Goal: Task Accomplishment & Management: Use online tool/utility

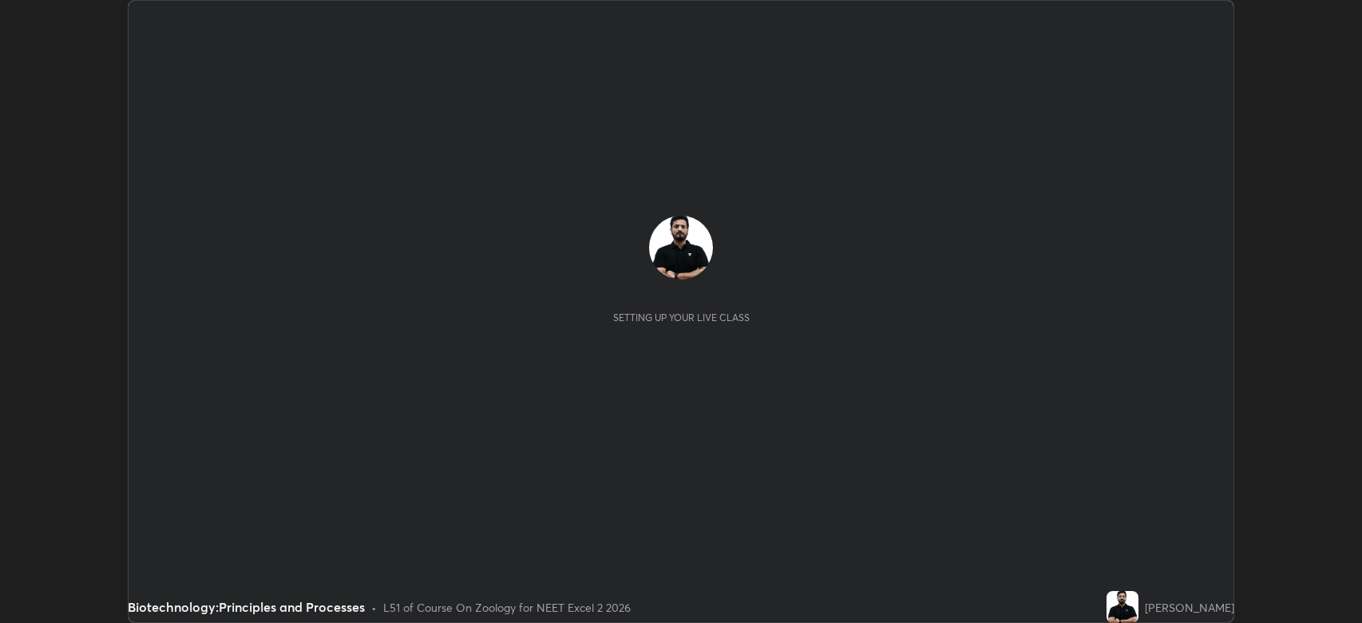
scroll to position [623, 1362]
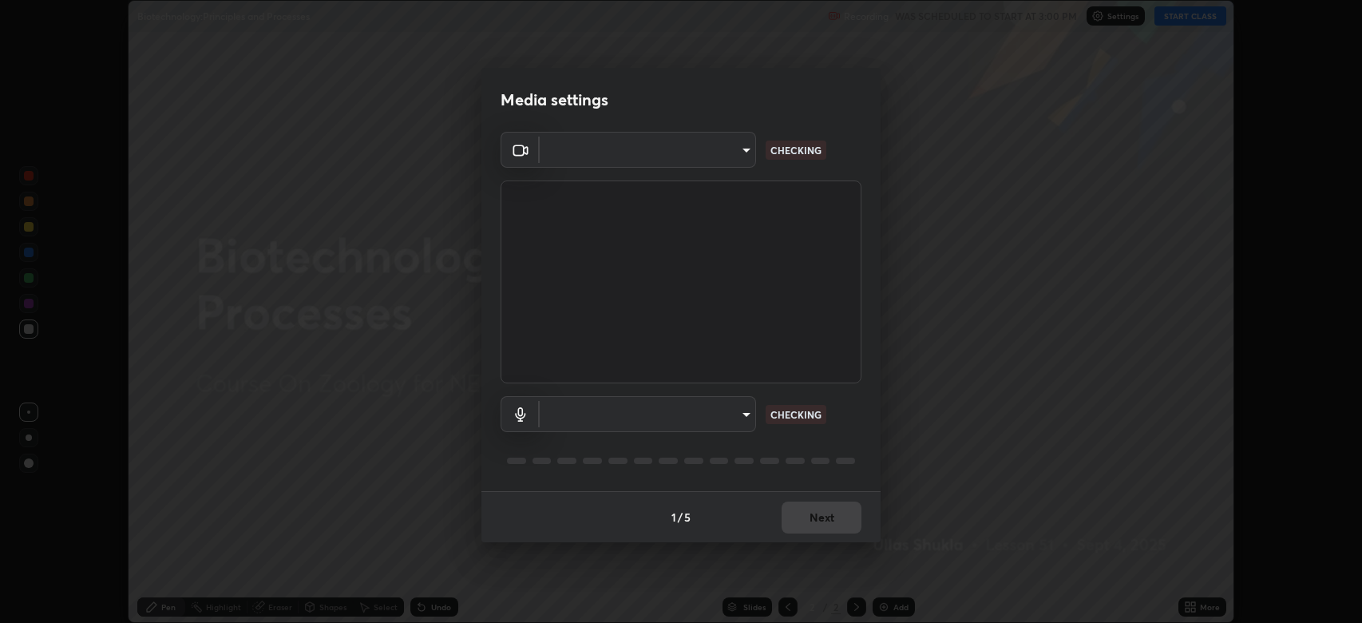
type input "794d03a334ab6cf92daa4269f68d25c817b6d7b5e31d9684855891884d0ab025"
type input "abfe49ea231096676f5dffd5fc284de79416b2b6bf9f32d11a432ff20e5decec"
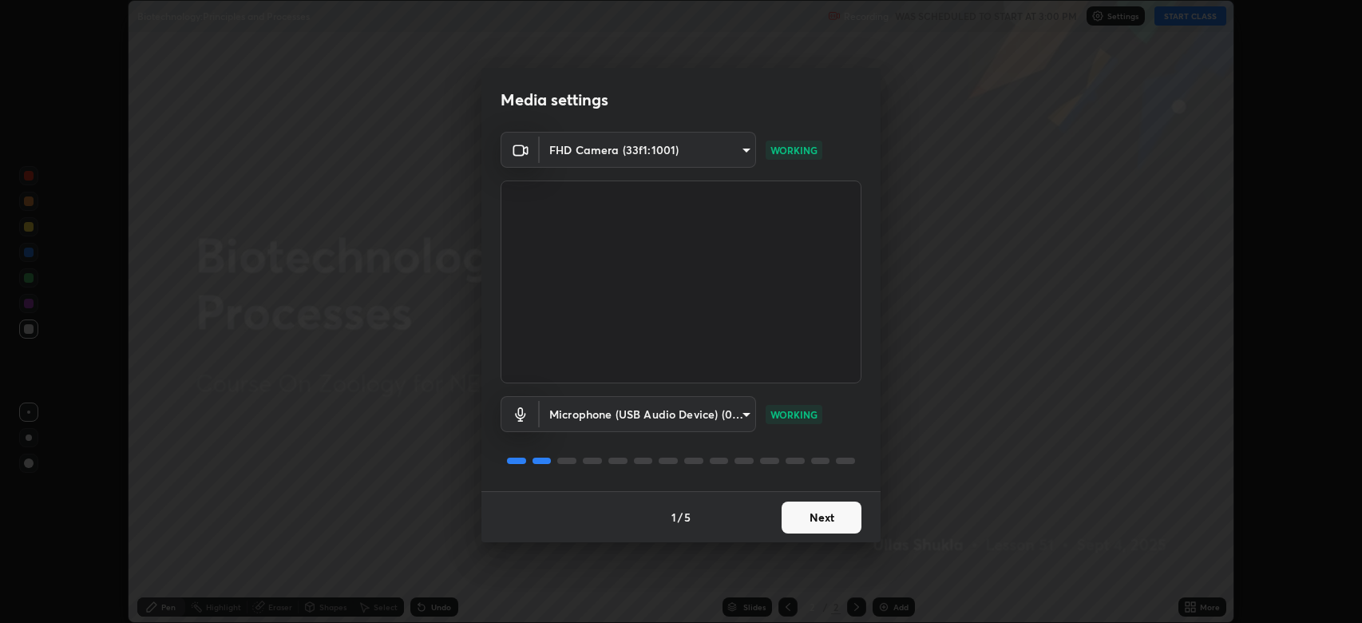
click at [816, 507] on button "Next" at bounding box center [822, 517] width 80 height 32
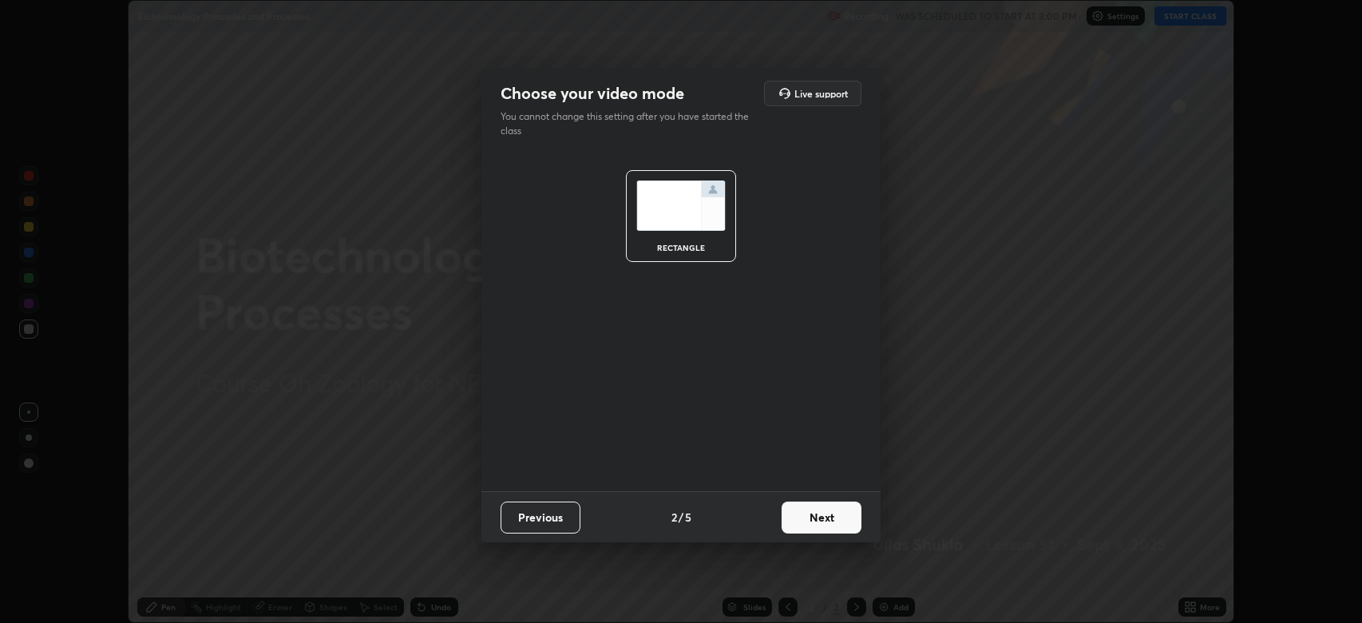
click at [814, 516] on button "Next" at bounding box center [822, 517] width 80 height 32
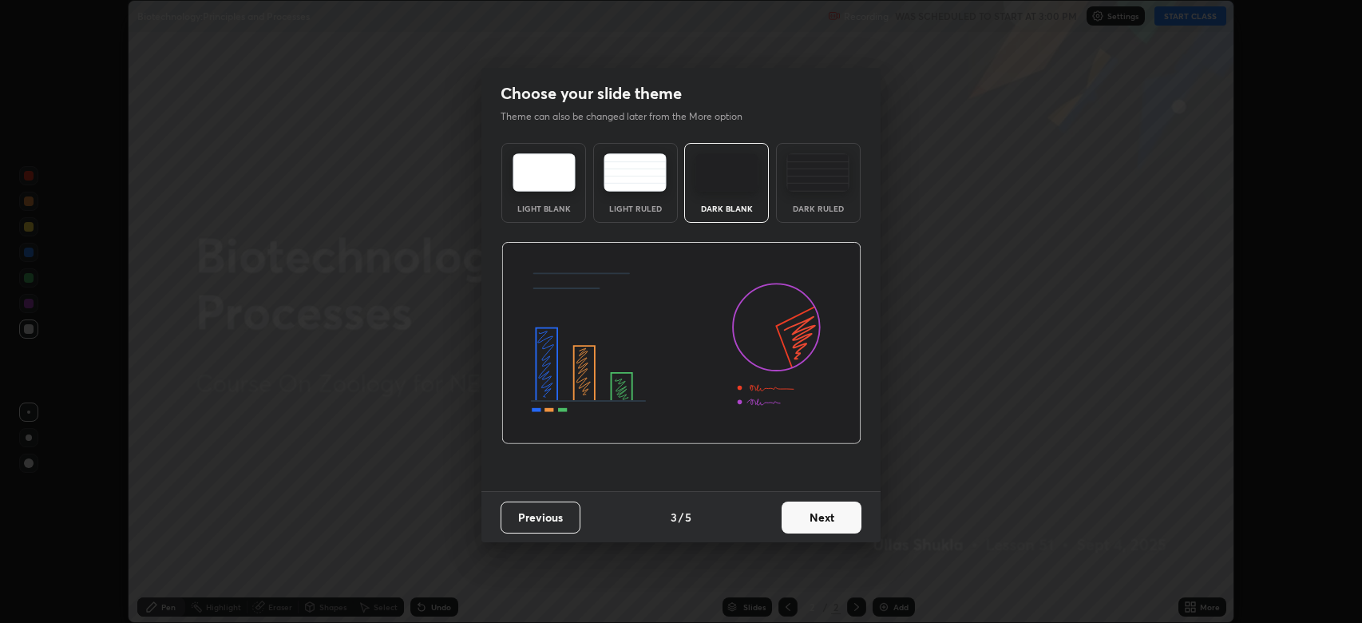
click at [814, 517] on button "Next" at bounding box center [822, 517] width 80 height 32
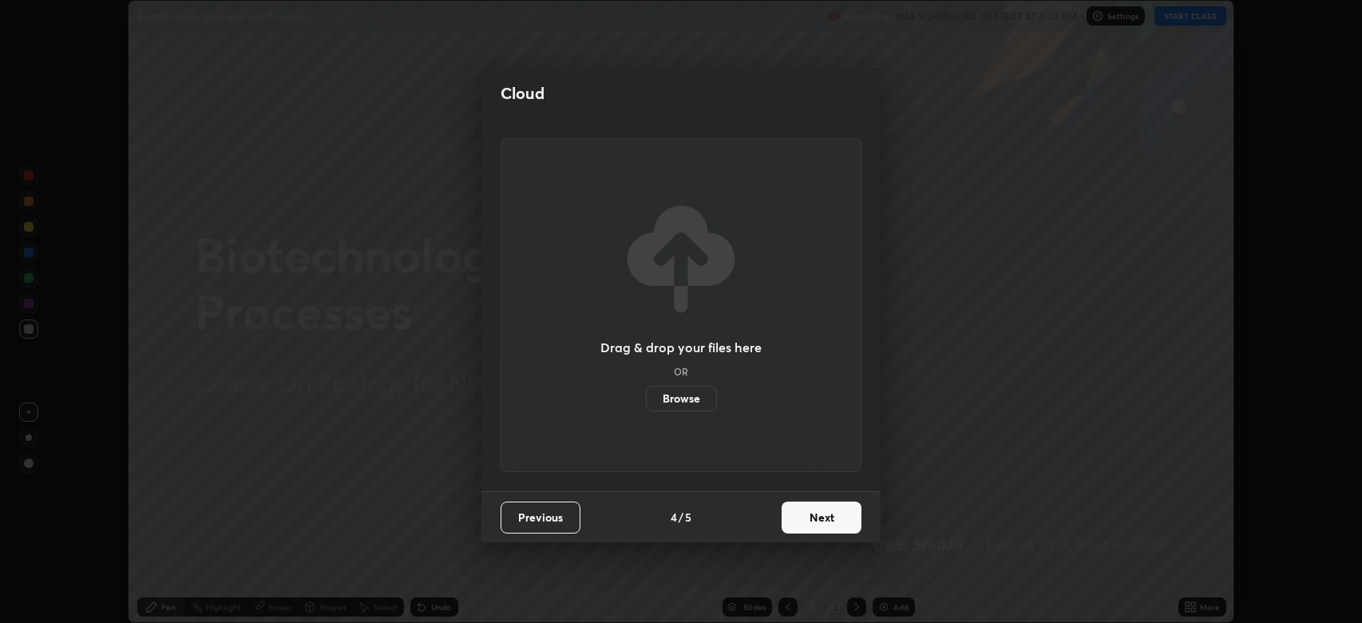
click at [814, 515] on button "Next" at bounding box center [822, 517] width 80 height 32
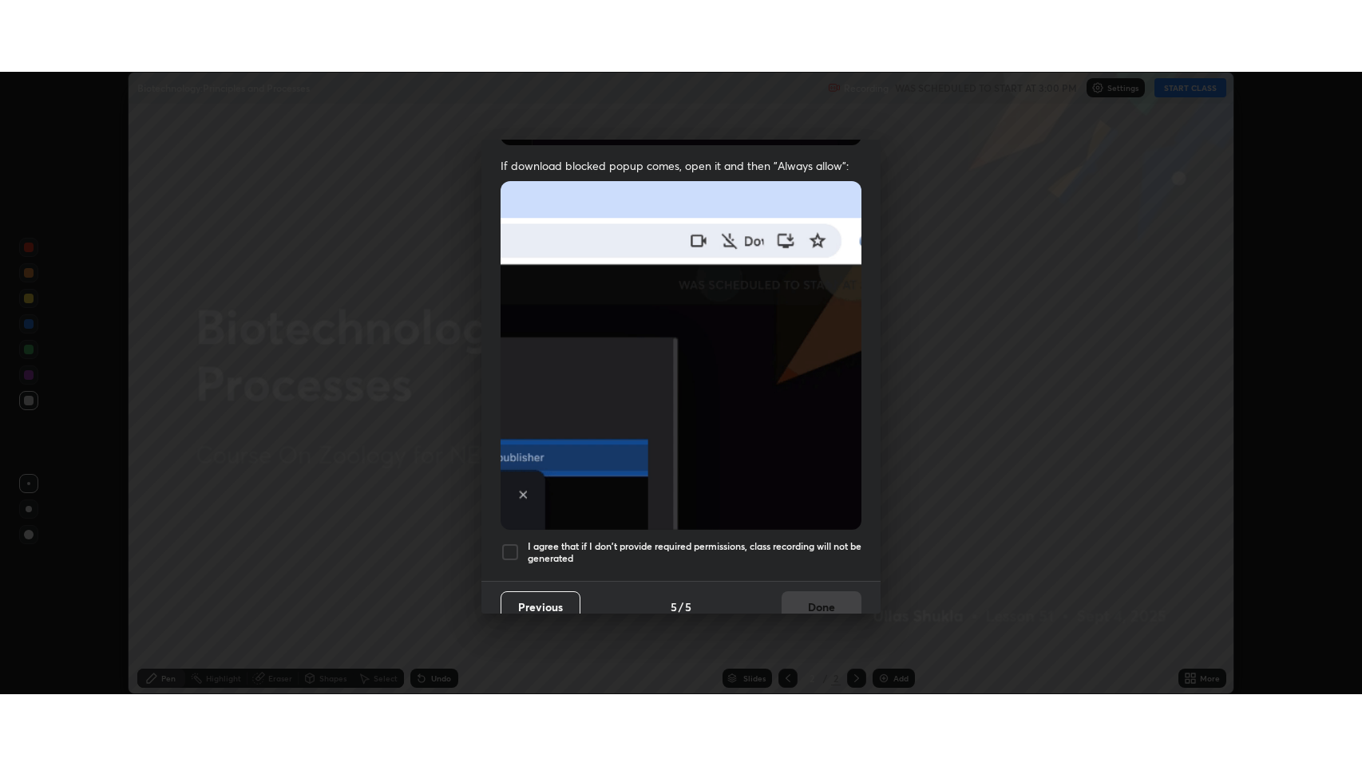
scroll to position [324, 0]
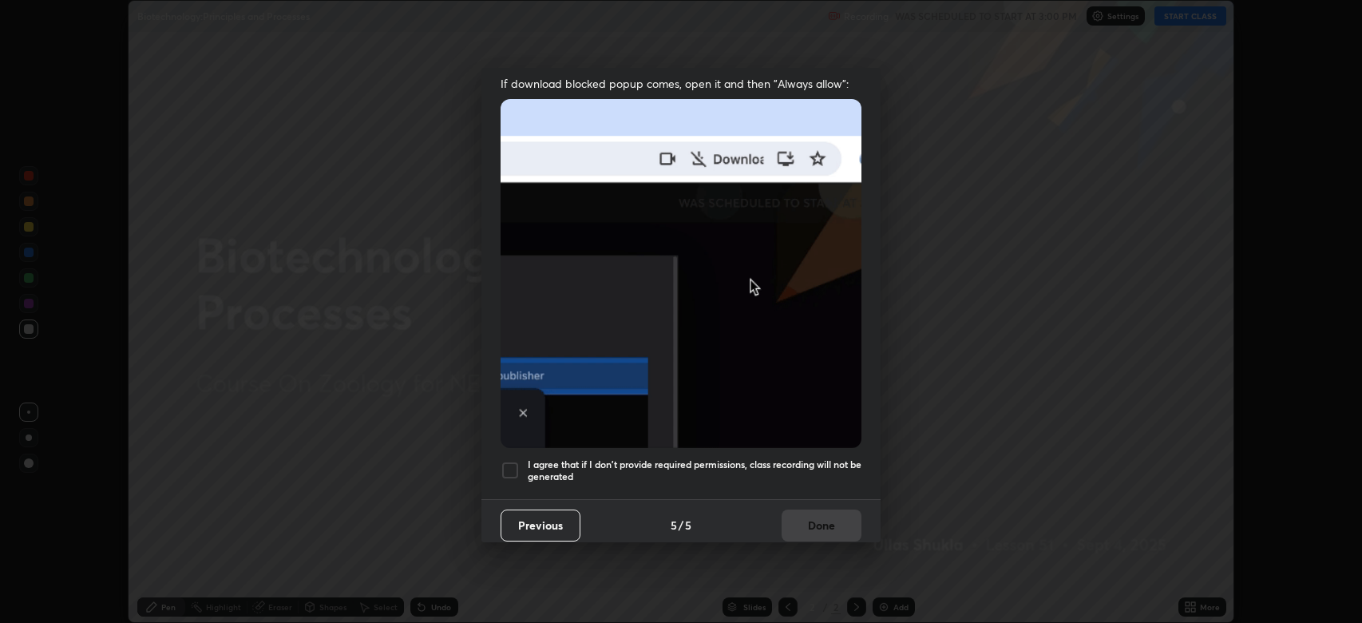
click at [515, 464] on div at bounding box center [510, 470] width 19 height 19
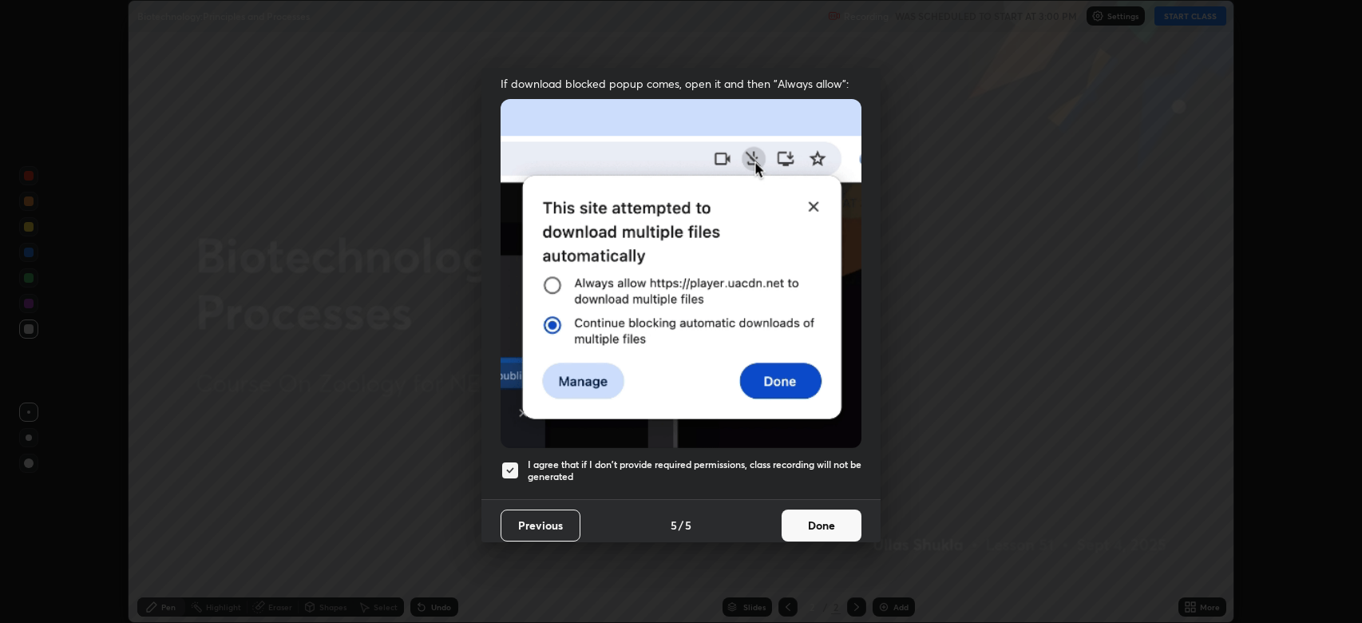
click at [809, 515] on button "Done" at bounding box center [822, 525] width 80 height 32
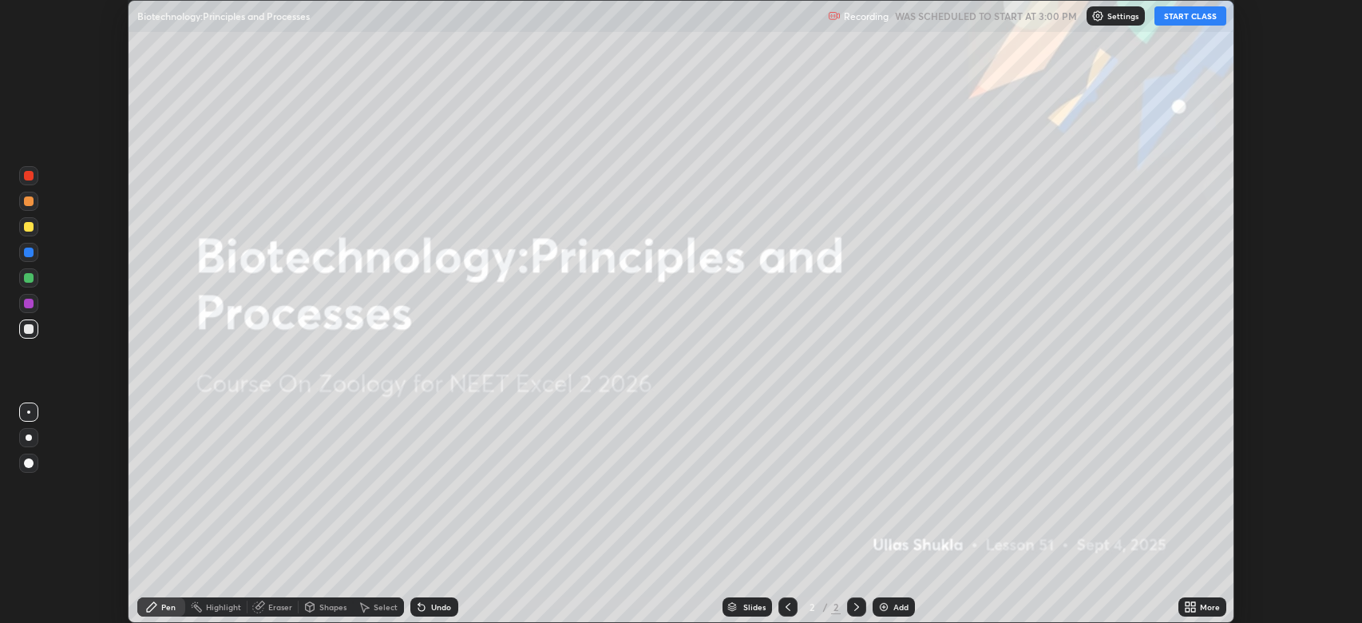
click at [1174, 16] on button "START CLASS" at bounding box center [1191, 15] width 72 height 19
click at [1188, 609] on icon at bounding box center [1188, 610] width 4 height 4
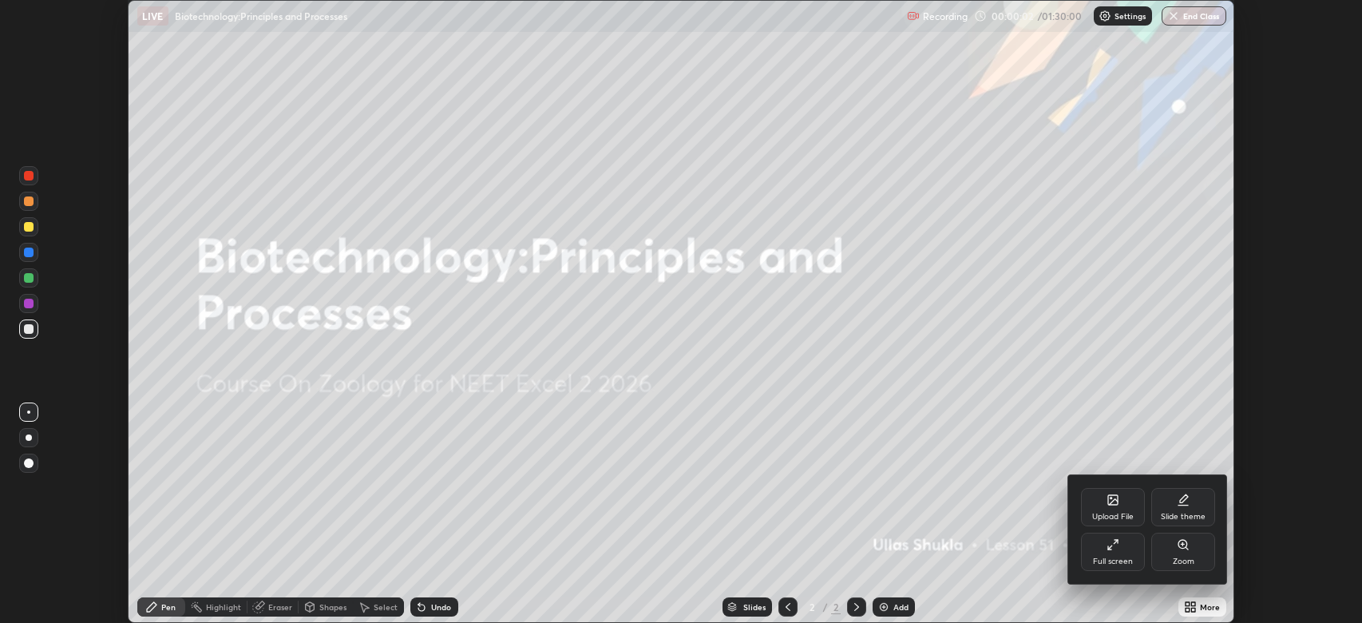
click at [1119, 549] on icon at bounding box center [1113, 544] width 13 height 13
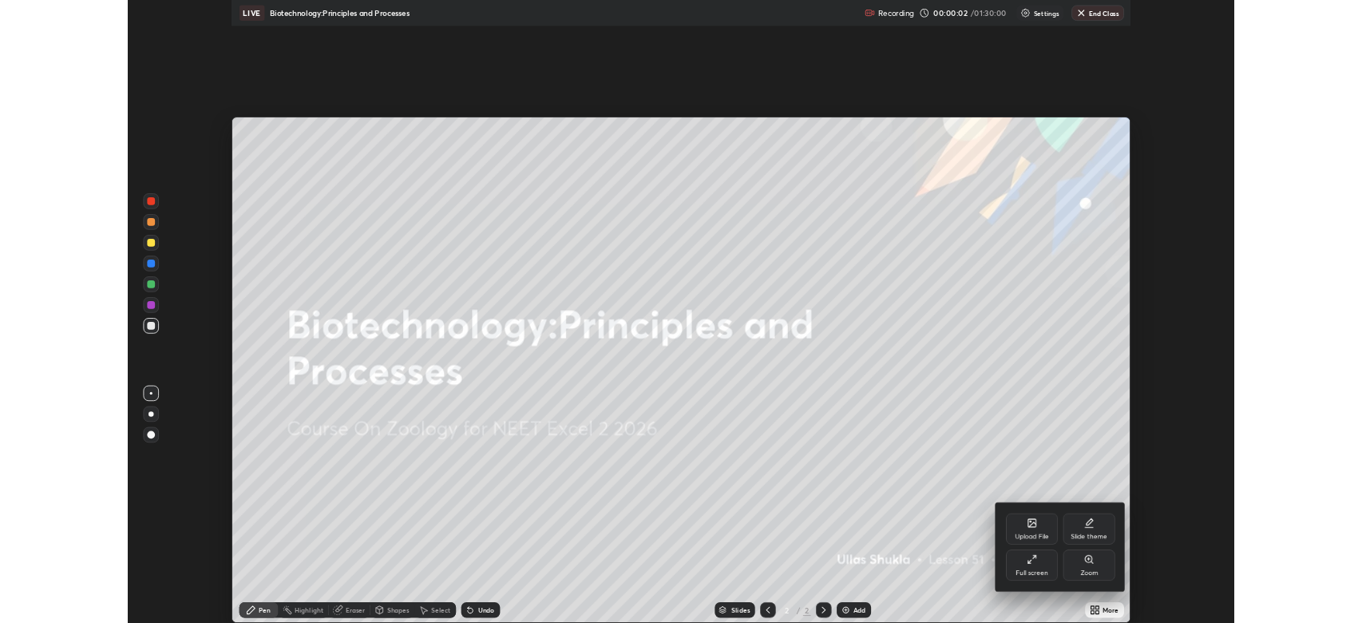
scroll to position [766, 1362]
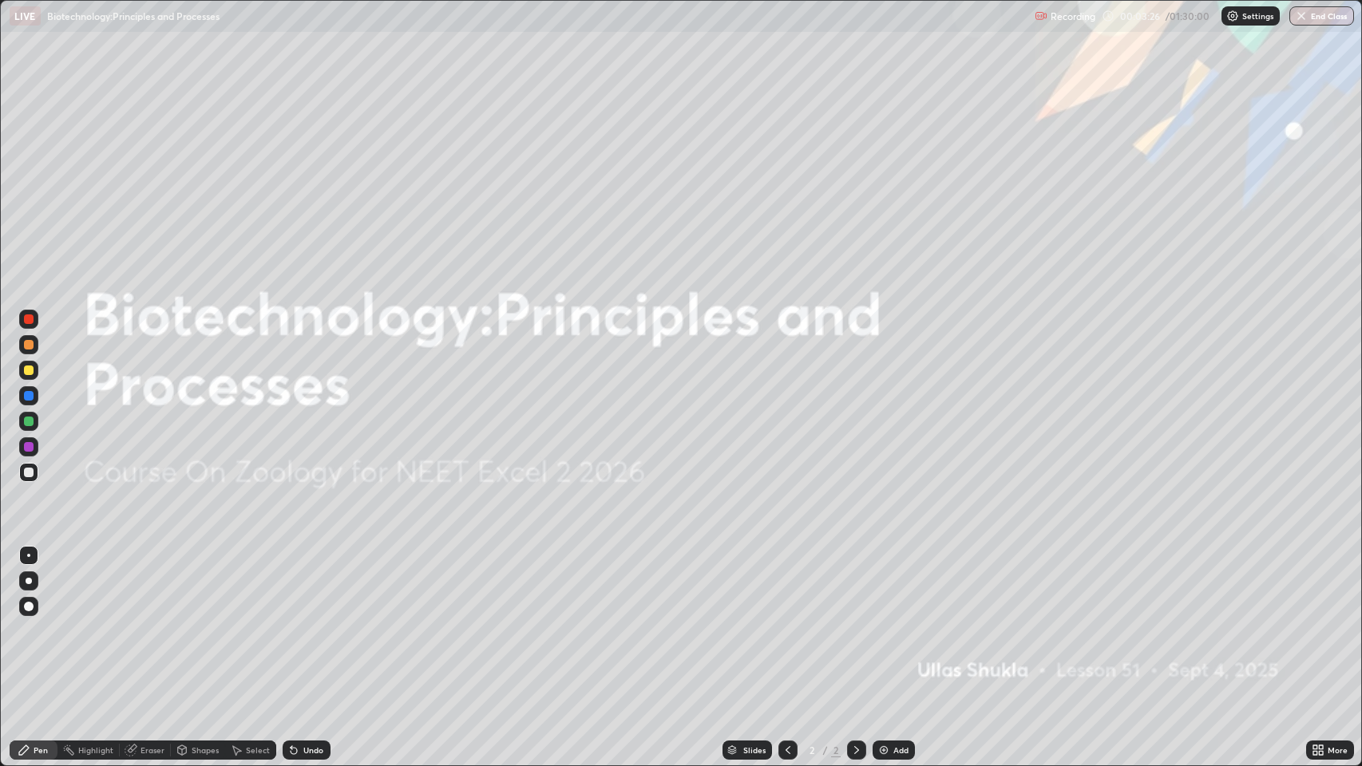
click at [891, 622] on div "Add" at bounding box center [894, 750] width 42 height 19
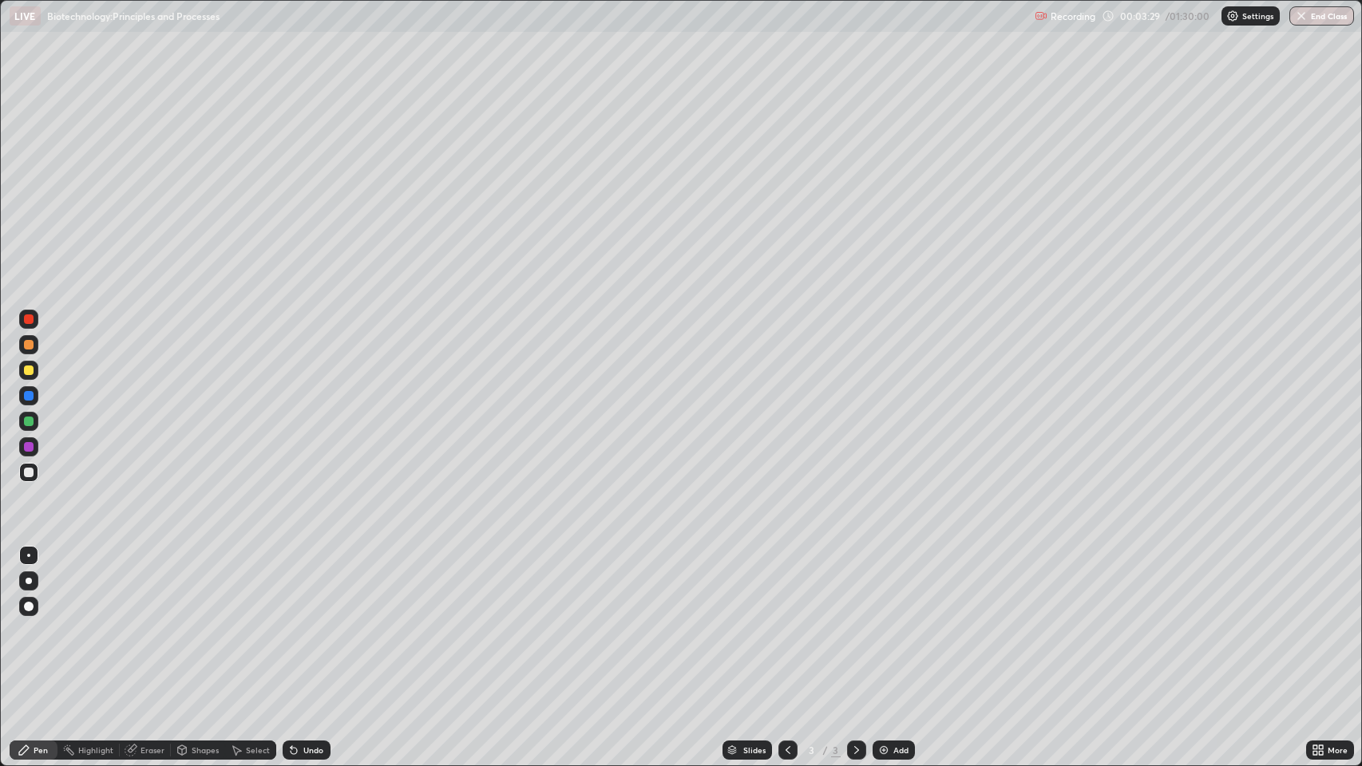
click at [29, 581] on div at bounding box center [29, 581] width 6 height 6
click at [32, 374] on div at bounding box center [29, 371] width 10 height 10
click at [303, 622] on div "Undo" at bounding box center [313, 751] width 20 height 8
click at [294, 622] on icon at bounding box center [293, 750] width 13 height 13
click at [303, 622] on div "Undo" at bounding box center [313, 751] width 20 height 8
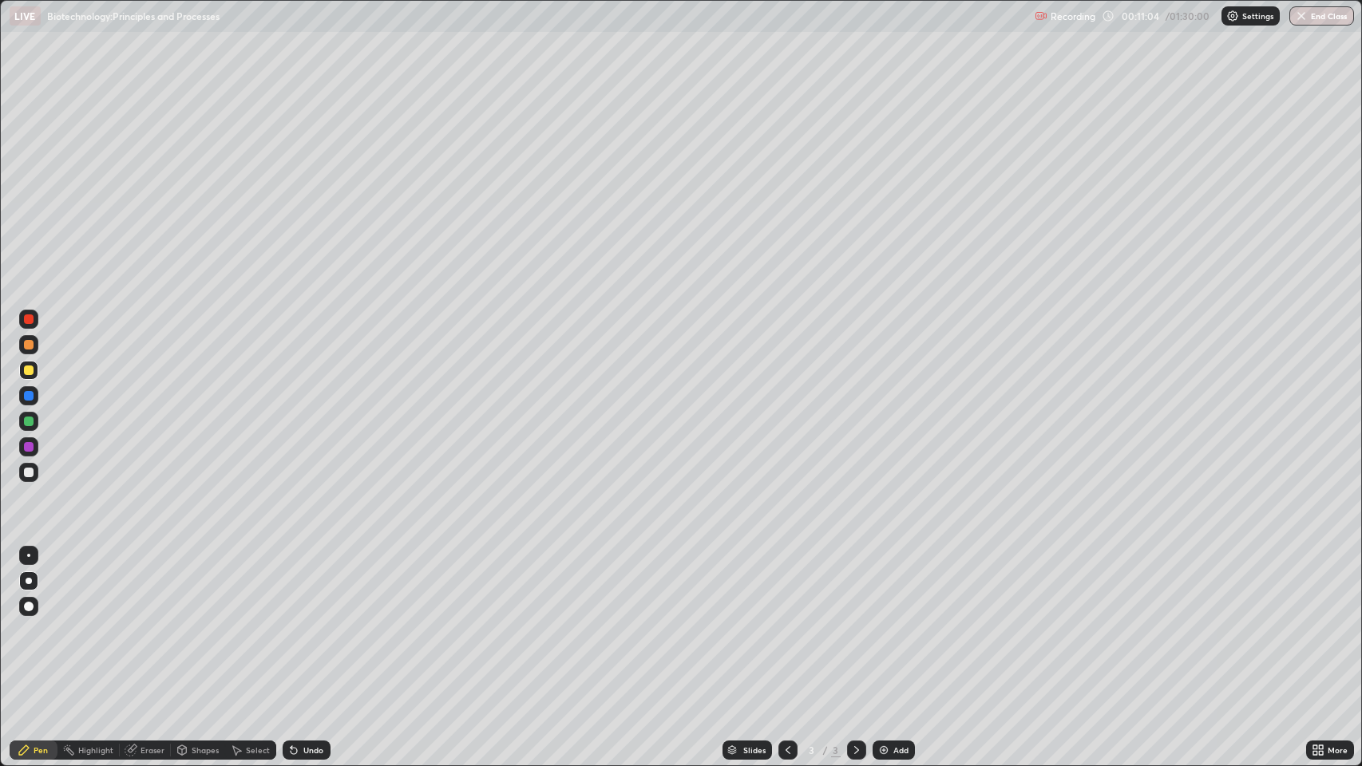
click at [313, 622] on div "Undo" at bounding box center [313, 751] width 20 height 8
click at [881, 622] on img at bounding box center [883, 750] width 13 height 13
click at [316, 622] on div "Undo" at bounding box center [313, 751] width 20 height 8
click at [313, 622] on div "Undo" at bounding box center [313, 751] width 20 height 8
click at [309, 622] on div "Undo" at bounding box center [313, 751] width 20 height 8
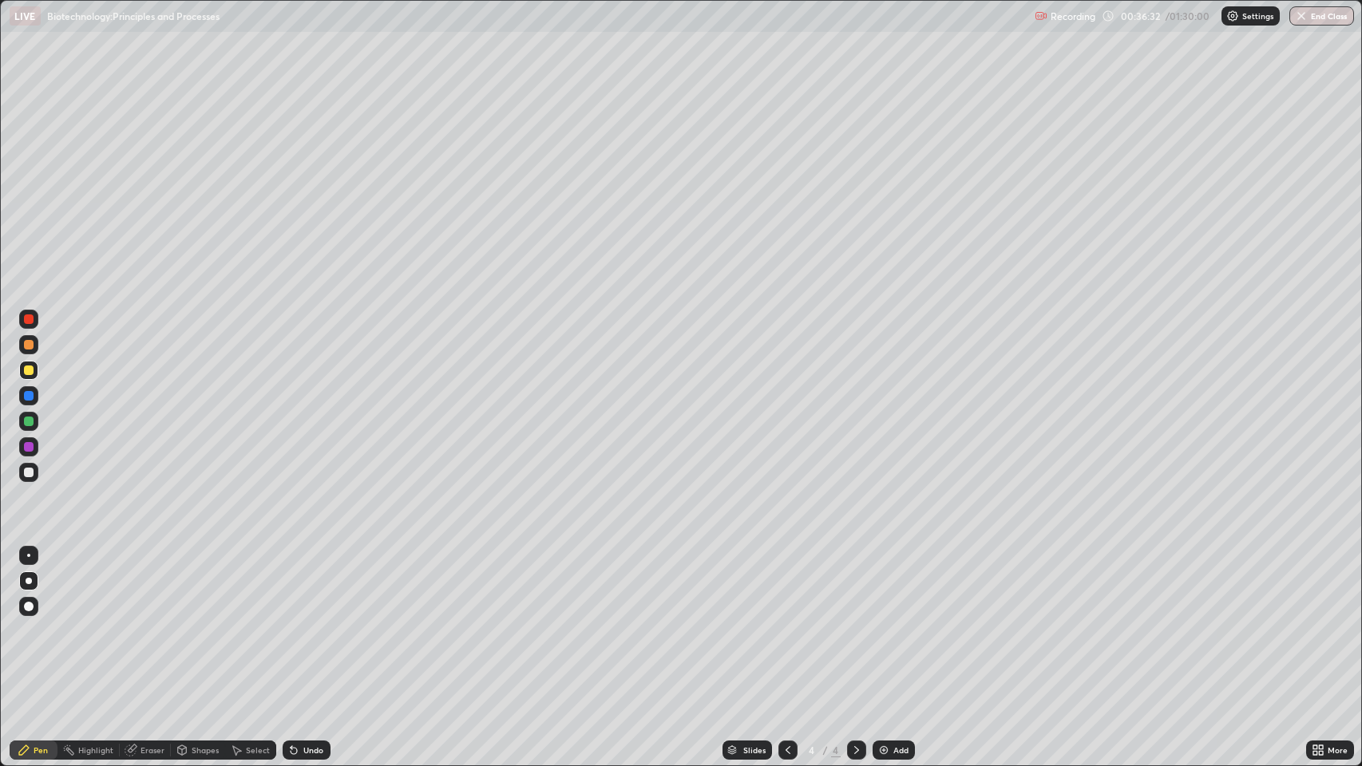
click at [881, 622] on img at bounding box center [883, 750] width 13 height 13
click at [297, 622] on icon at bounding box center [293, 750] width 13 height 13
click at [301, 622] on div "Undo" at bounding box center [307, 750] width 48 height 19
click at [311, 622] on div "Undo" at bounding box center [313, 751] width 20 height 8
click at [303, 622] on div "Undo" at bounding box center [313, 751] width 20 height 8
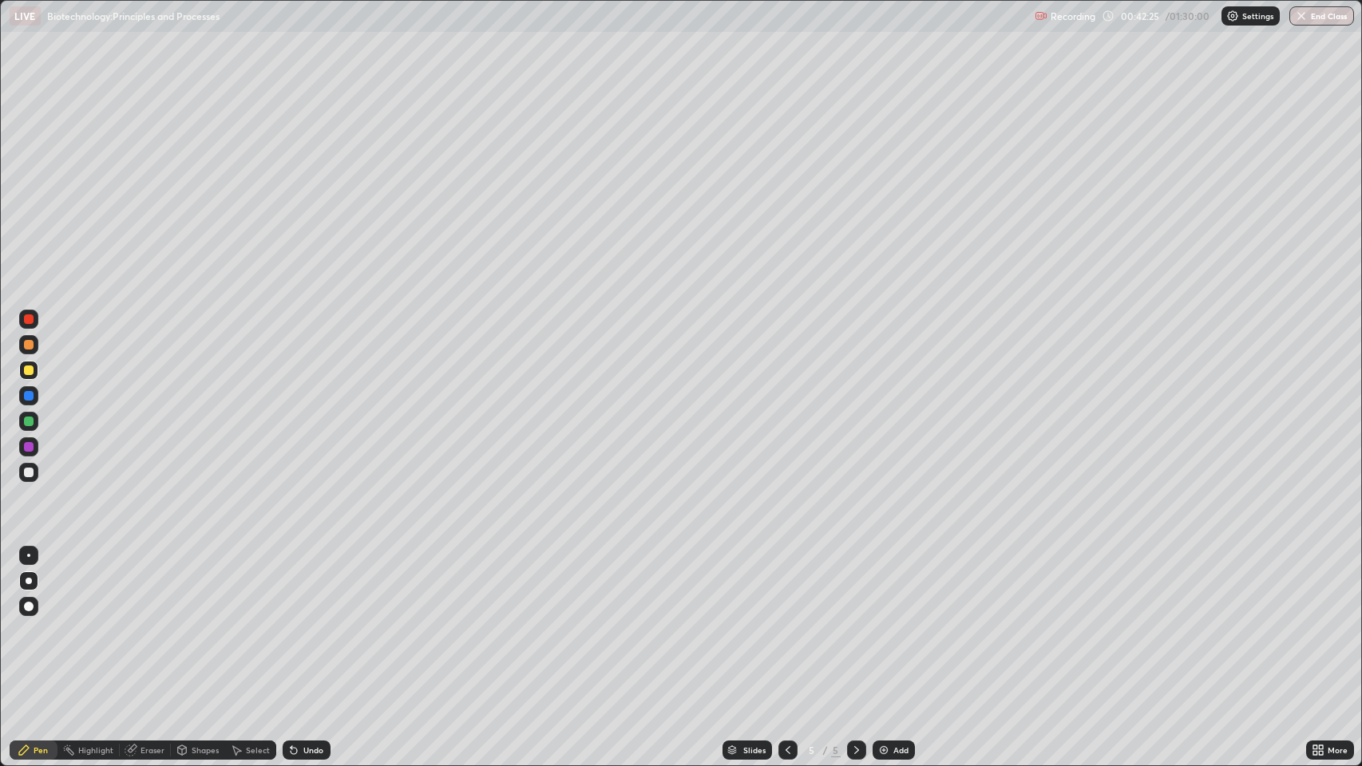
click at [304, 622] on div "Undo" at bounding box center [313, 751] width 20 height 8
click at [311, 622] on div "Undo" at bounding box center [313, 751] width 20 height 8
click at [893, 622] on div "Add" at bounding box center [900, 751] width 15 height 8
click at [316, 622] on div "Undo" at bounding box center [313, 751] width 20 height 8
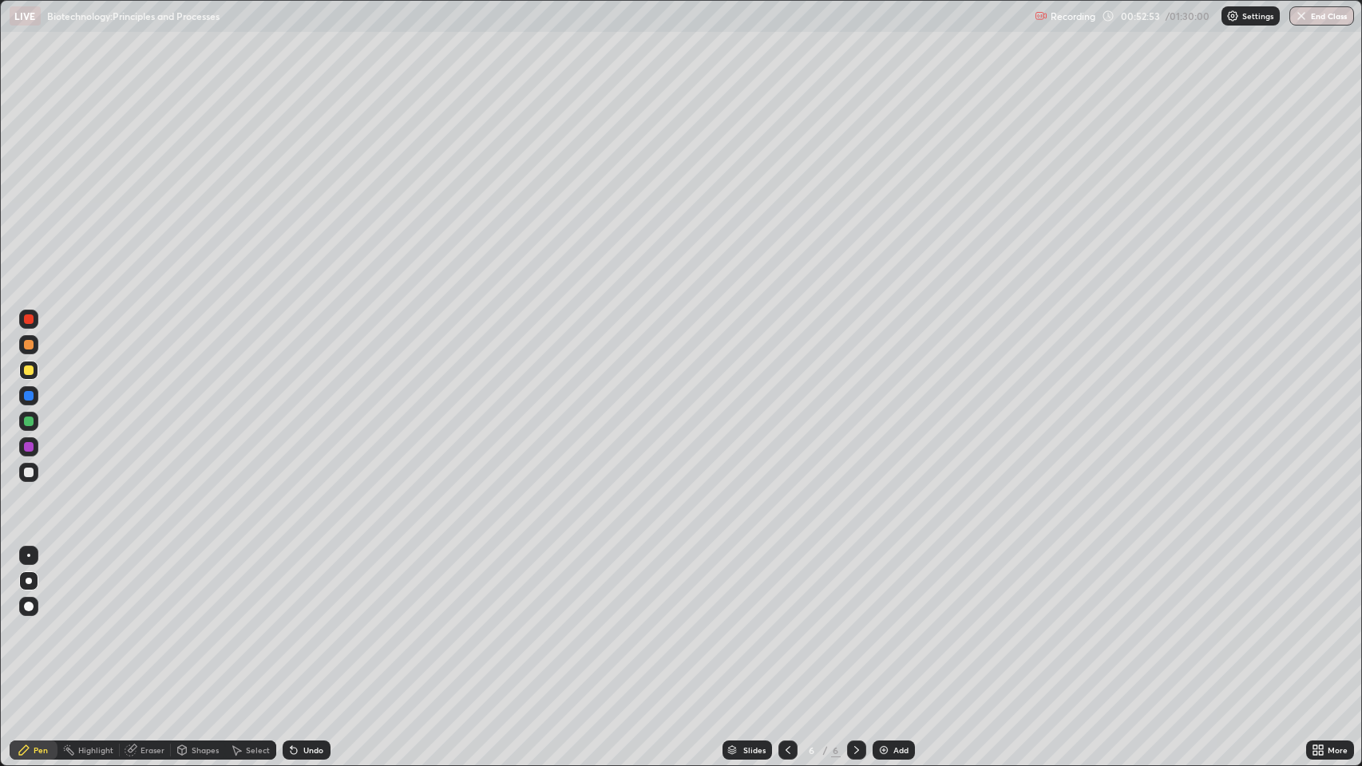
click at [309, 622] on div "Undo" at bounding box center [313, 751] width 20 height 8
click at [136, 622] on icon at bounding box center [131, 750] width 13 height 13
click at [34, 622] on div "Pen" at bounding box center [41, 751] width 14 height 8
click at [885, 622] on img at bounding box center [883, 750] width 13 height 13
click at [316, 622] on div "Undo" at bounding box center [313, 751] width 20 height 8
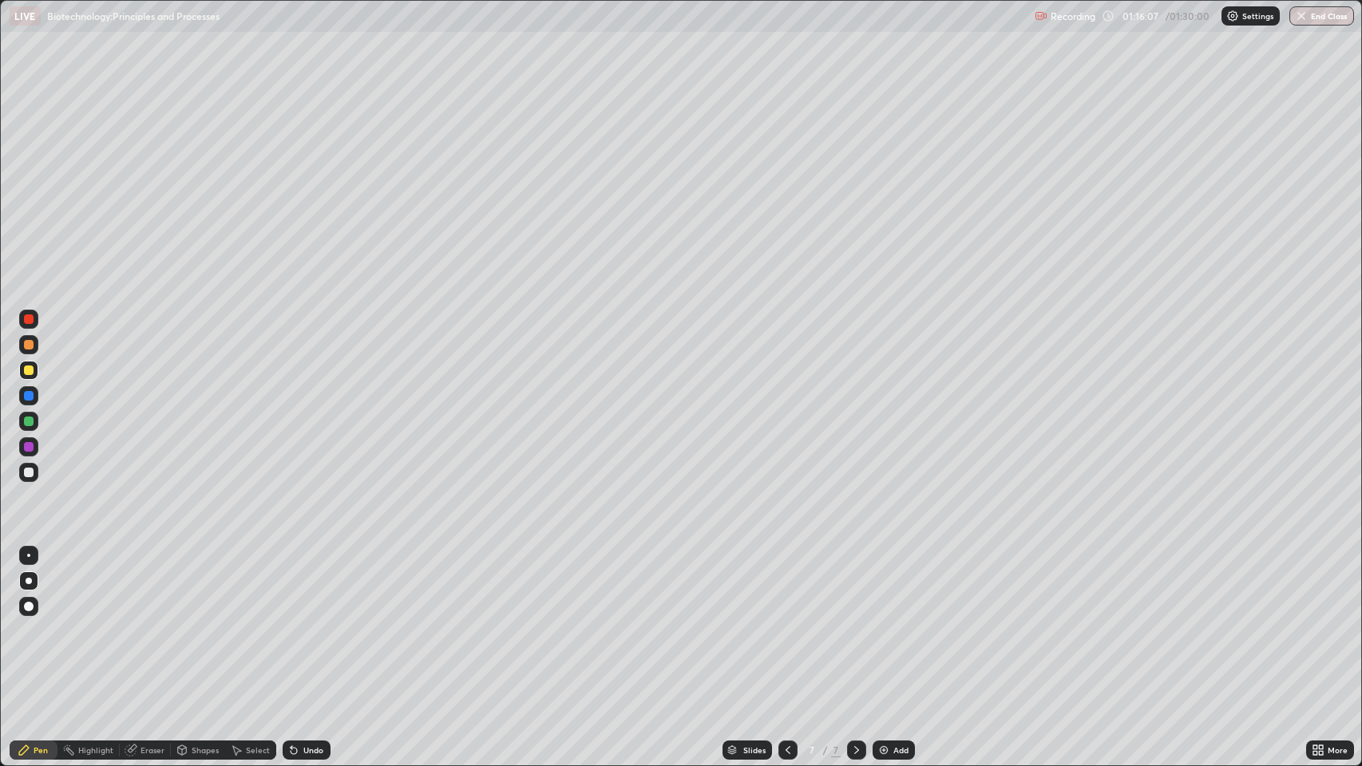
click at [313, 622] on div "Undo" at bounding box center [313, 751] width 20 height 8
click at [319, 622] on div "Undo" at bounding box center [313, 751] width 20 height 8
click at [307, 622] on div "Undo" at bounding box center [313, 751] width 20 height 8
click at [790, 622] on icon at bounding box center [788, 750] width 13 height 13
click at [851, 622] on div at bounding box center [856, 750] width 19 height 19
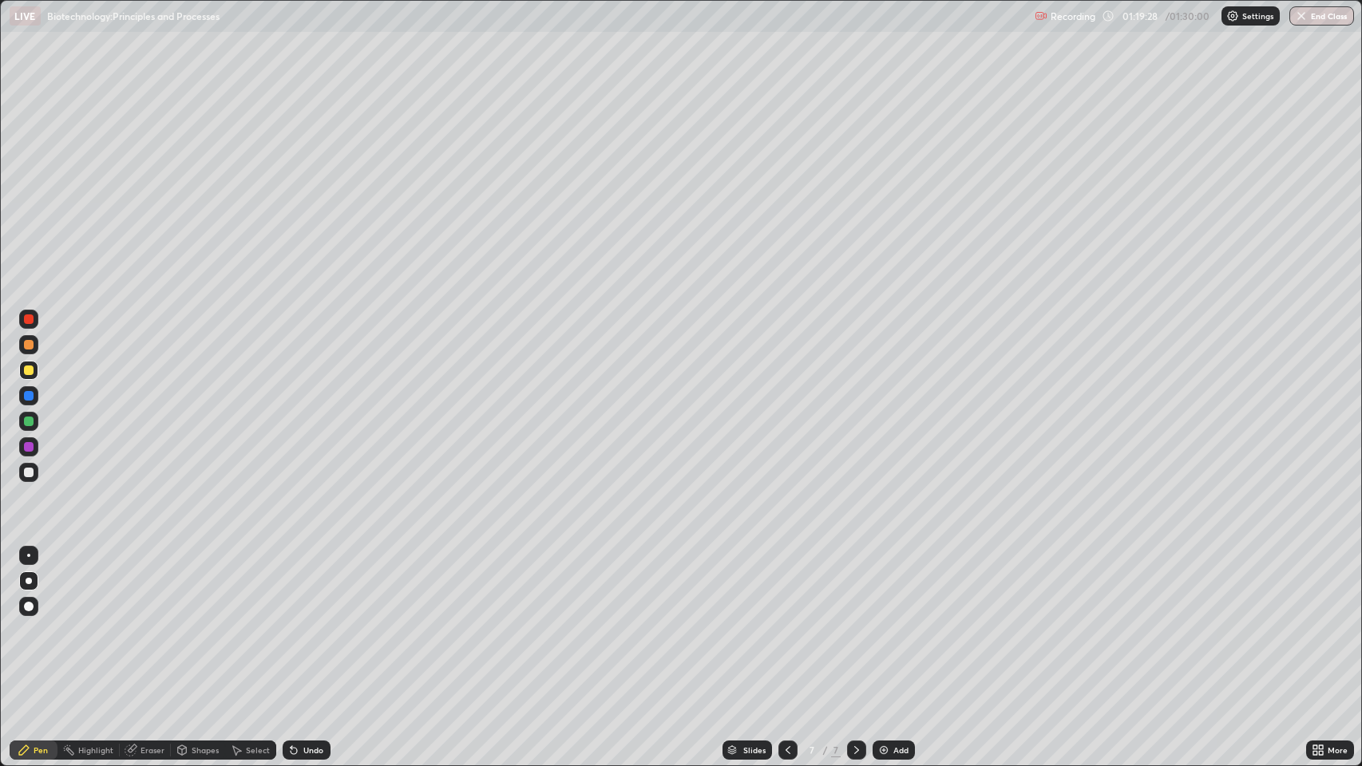
click at [30, 424] on div at bounding box center [29, 422] width 10 height 10
click at [30, 374] on div at bounding box center [29, 371] width 10 height 10
click at [30, 421] on div at bounding box center [29, 422] width 10 height 10
click at [27, 475] on div at bounding box center [29, 473] width 10 height 10
click at [877, 622] on img at bounding box center [883, 750] width 13 height 13
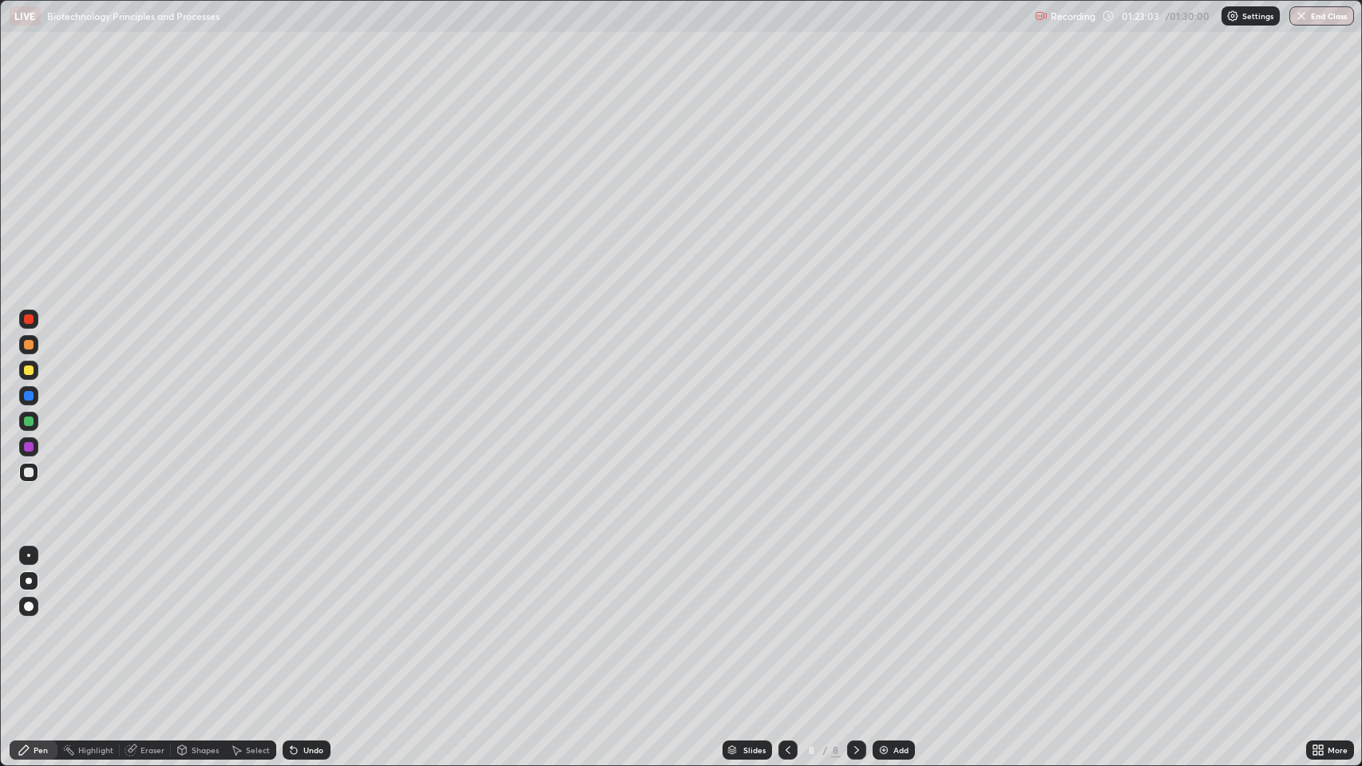
click at [31, 373] on div at bounding box center [29, 371] width 10 height 10
click at [311, 622] on div "Undo" at bounding box center [313, 751] width 20 height 8
click at [325, 622] on div "Undo" at bounding box center [307, 750] width 48 height 19
click at [322, 622] on div "Undo" at bounding box center [307, 750] width 48 height 19
click at [319, 622] on div "Undo" at bounding box center [313, 751] width 20 height 8
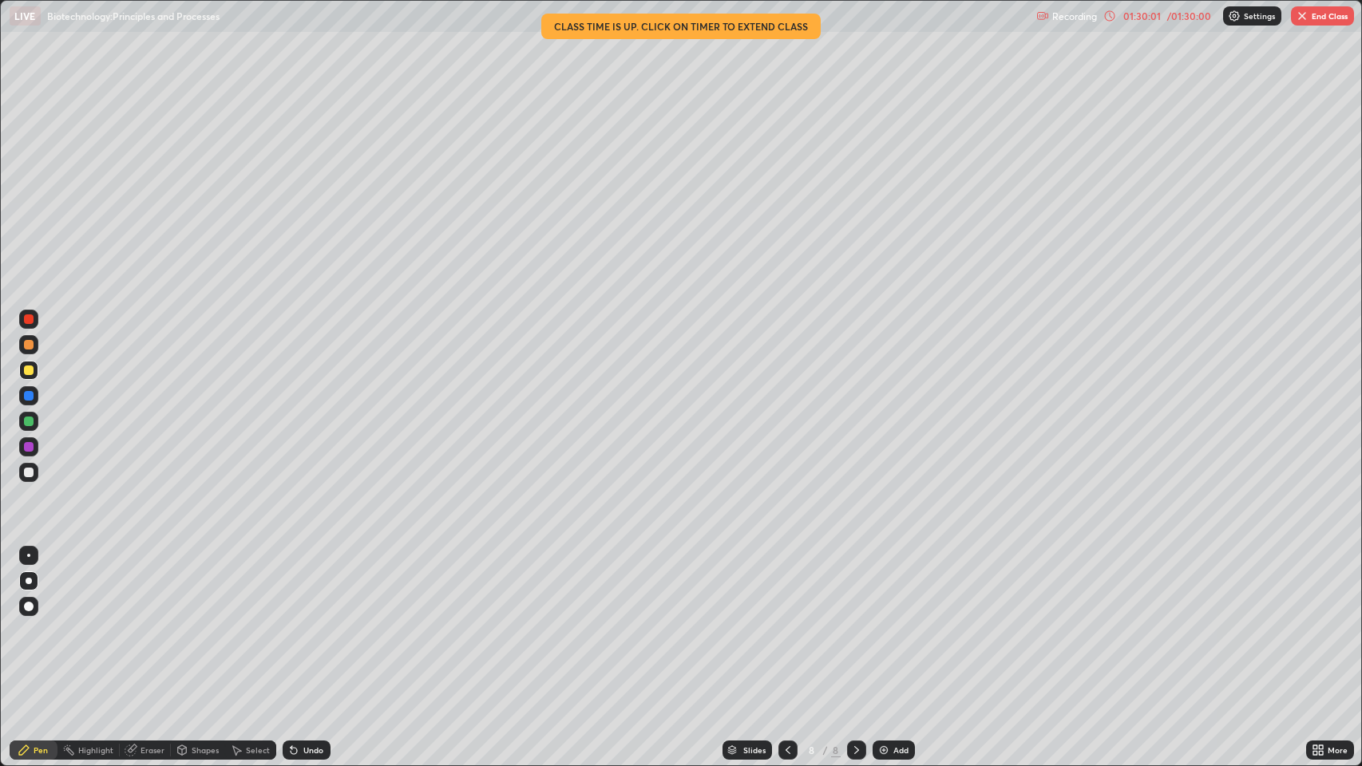
click at [1309, 17] on button "End Class" at bounding box center [1322, 15] width 63 height 19
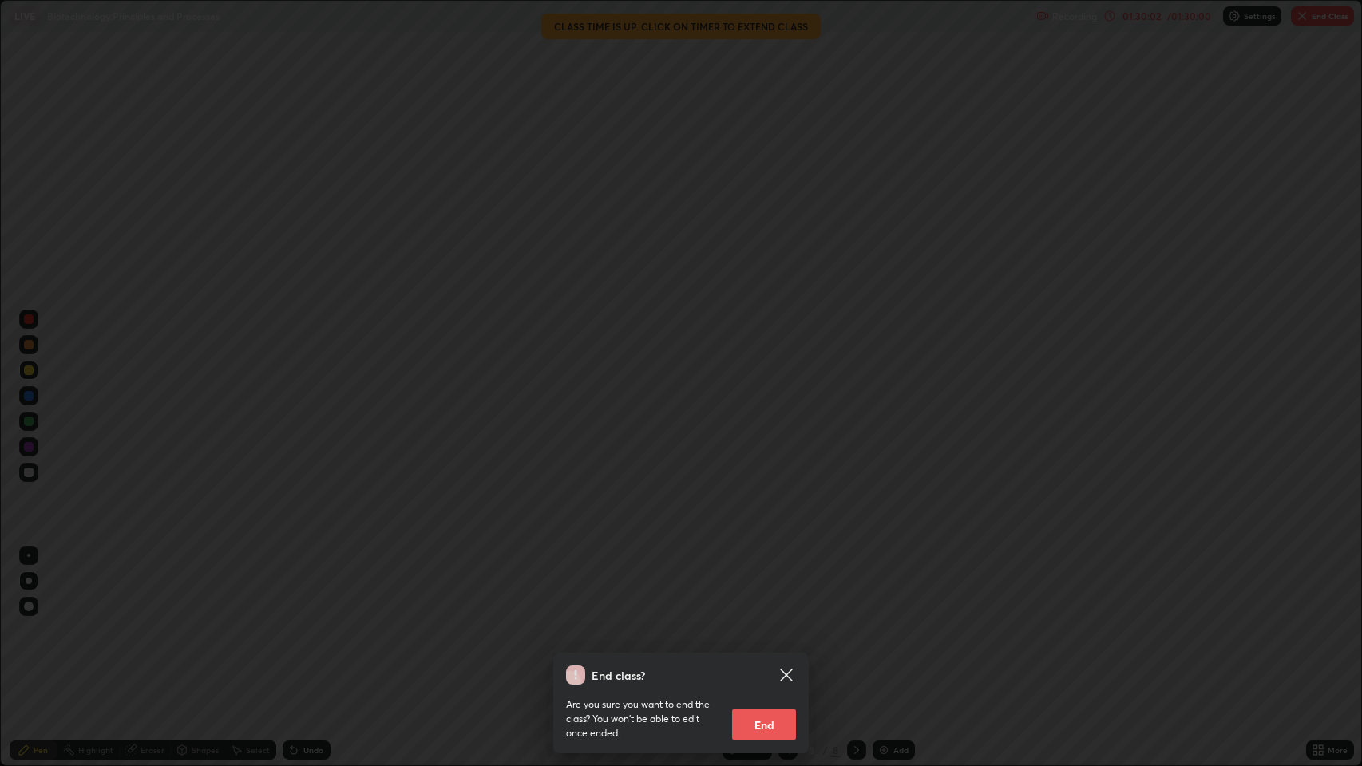
click at [770, 622] on button "End" at bounding box center [764, 725] width 64 height 32
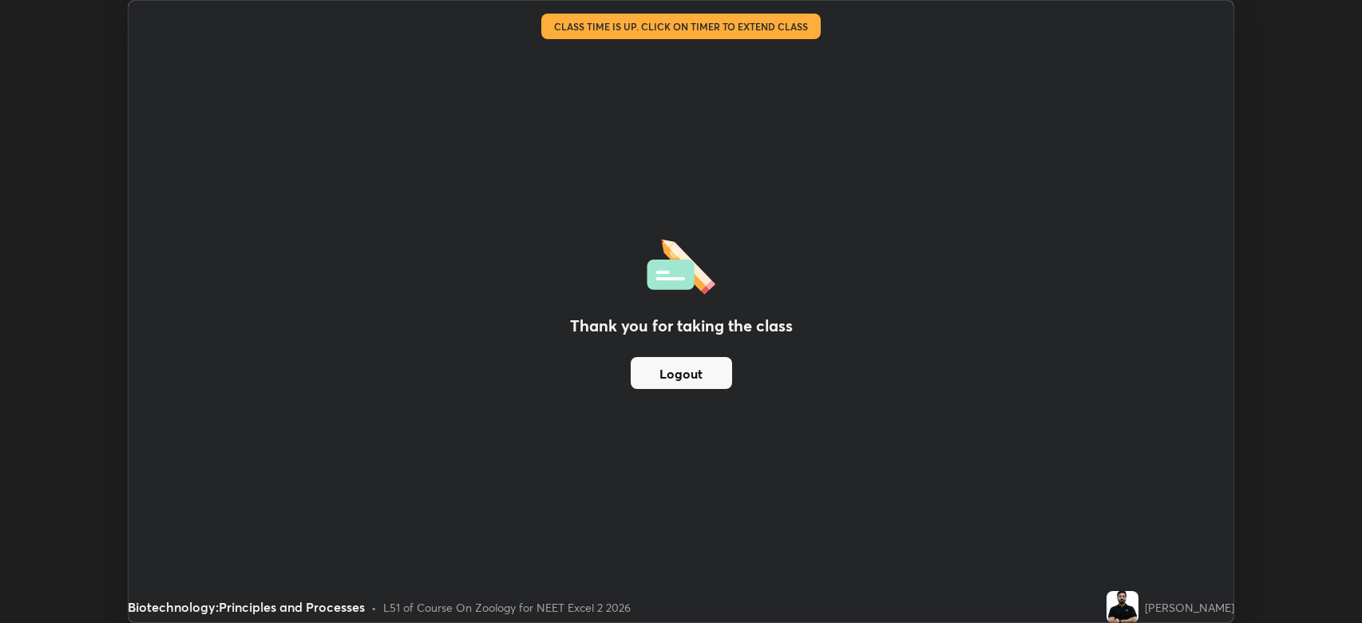
scroll to position [79218, 78478]
